Goal: Find contact information: Find contact information

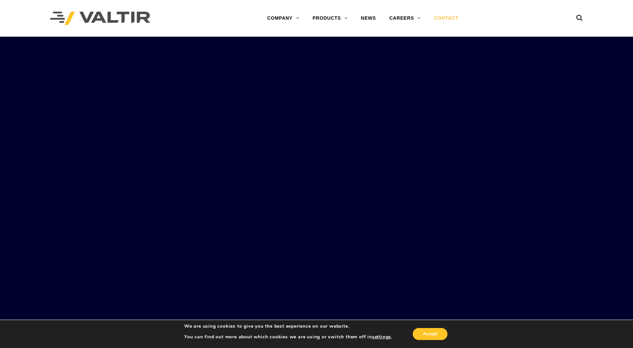
click at [449, 18] on link "CONTACT" at bounding box center [447, 18] width 38 height 13
